Goal: Task Accomplishment & Management: Manage account settings

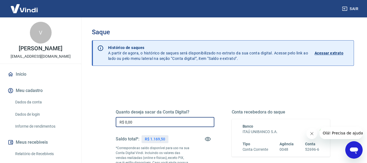
drag, startPoint x: 135, startPoint y: 123, endPoint x: 101, endPoint y: 111, distance: 36.0
click at [110, 118] on div "Quanto deseja sacar da Conta Digital? R$ 0,00 ​ Saldo total*: R$ 1.169,50 *Corr…" at bounding box center [222, 150] width 227 height 131
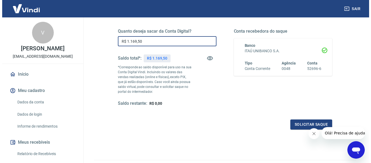
scroll to position [82, 0]
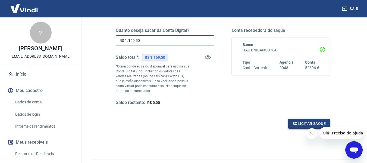
type input "R$ 1.169,50"
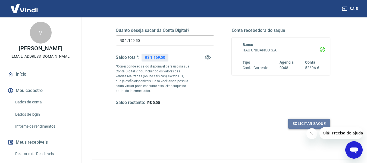
click at [298, 124] on button "Solicitar saque" at bounding box center [309, 123] width 42 height 10
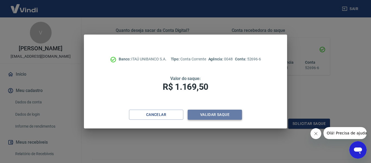
click at [219, 114] on button "Validar saque" at bounding box center [215, 115] width 54 height 10
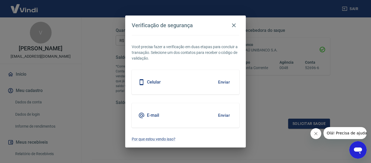
click at [150, 116] on h5 "E-mail" at bounding box center [153, 115] width 12 height 5
click at [221, 116] on button "Enviar" at bounding box center [224, 115] width 18 height 11
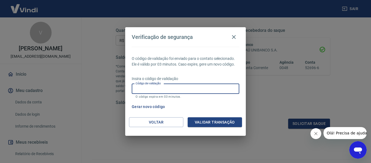
click at [166, 88] on input "Código de validação" at bounding box center [186, 89] width 108 height 10
paste input "560617"
type input "560617"
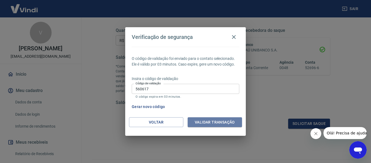
click at [205, 121] on button "Validar transação" at bounding box center [215, 122] width 54 height 10
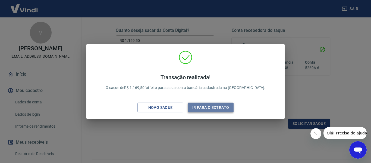
click at [191, 107] on button "Ir para o extrato" at bounding box center [211, 107] width 46 height 10
